Goal: Find specific fact: Find contact information

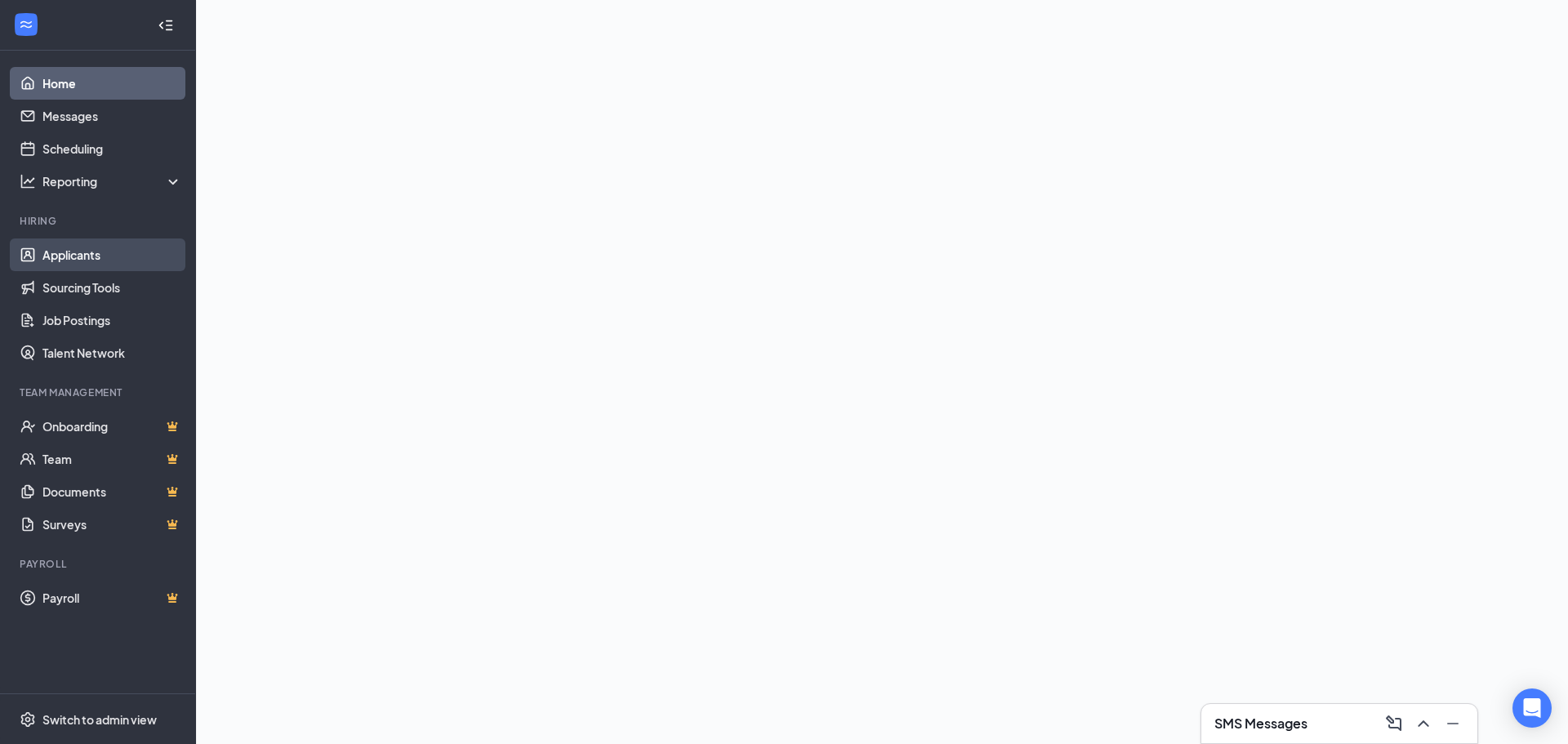
click at [84, 263] on link "Applicants" at bounding box center [112, 255] width 140 height 33
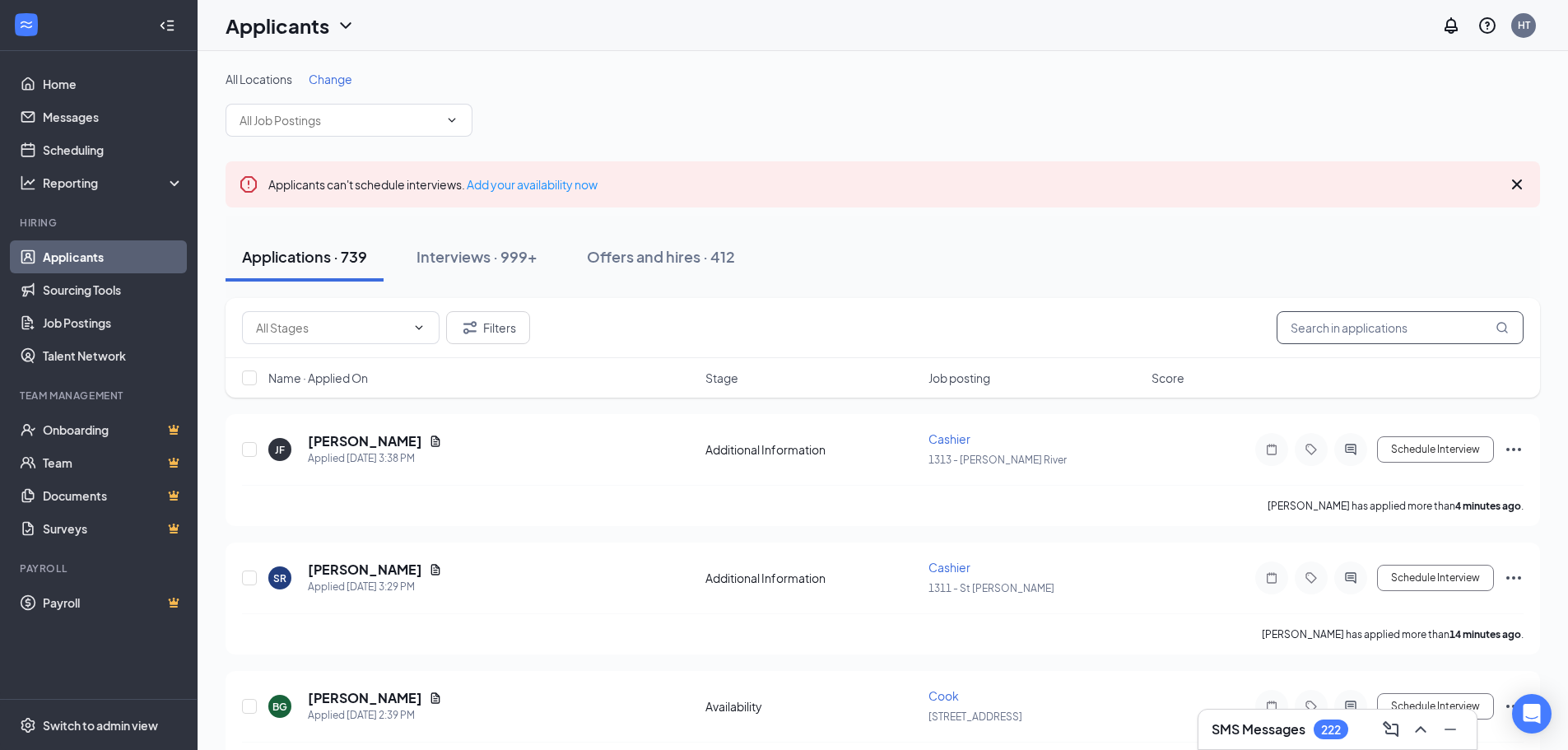
click at [1377, 327] on input "text" at bounding box center [1400, 328] width 247 height 33
type input "[PERSON_NAME]"
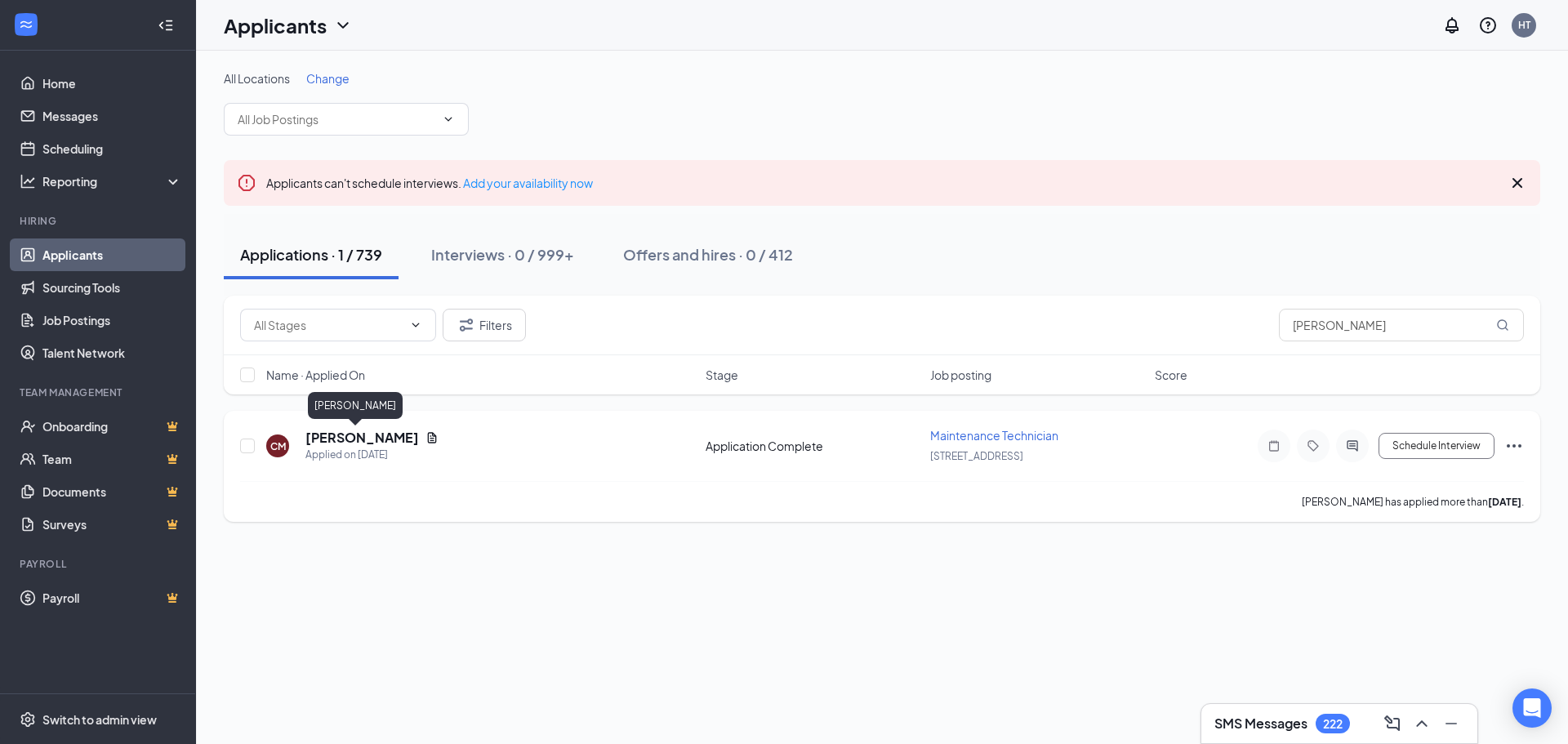
click at [347, 439] on h5 "[PERSON_NAME]" at bounding box center [362, 437] width 113 height 18
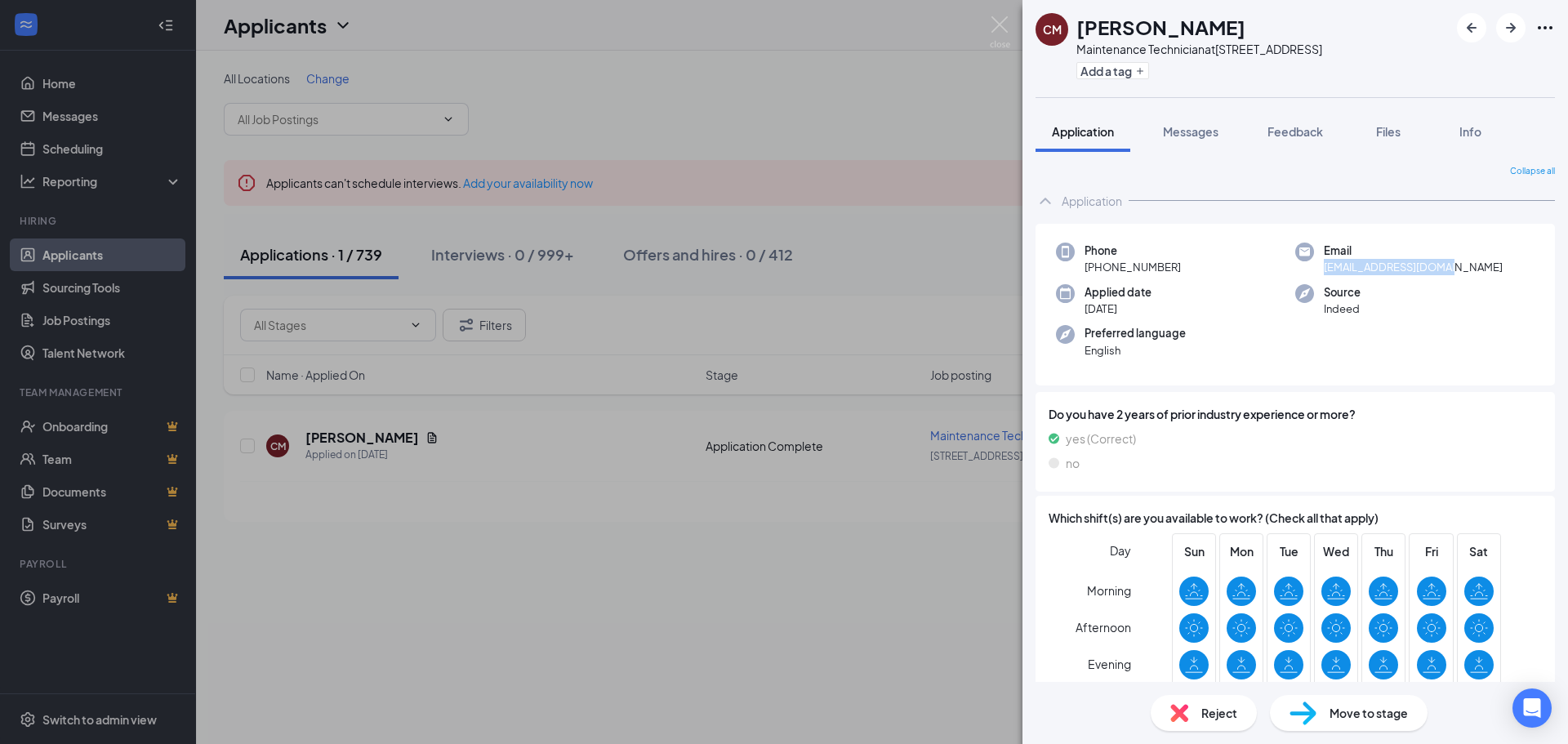
drag, startPoint x: 1319, startPoint y: 273, endPoint x: 1446, endPoint y: 274, distance: 127.0
click at [1446, 274] on div "Email [EMAIL_ADDRESS][DOMAIN_NAME]" at bounding box center [1415, 259] width 240 height 34
copy span "[EMAIL_ADDRESS][DOMAIN_NAME]"
